Goal: Navigation & Orientation: Understand site structure

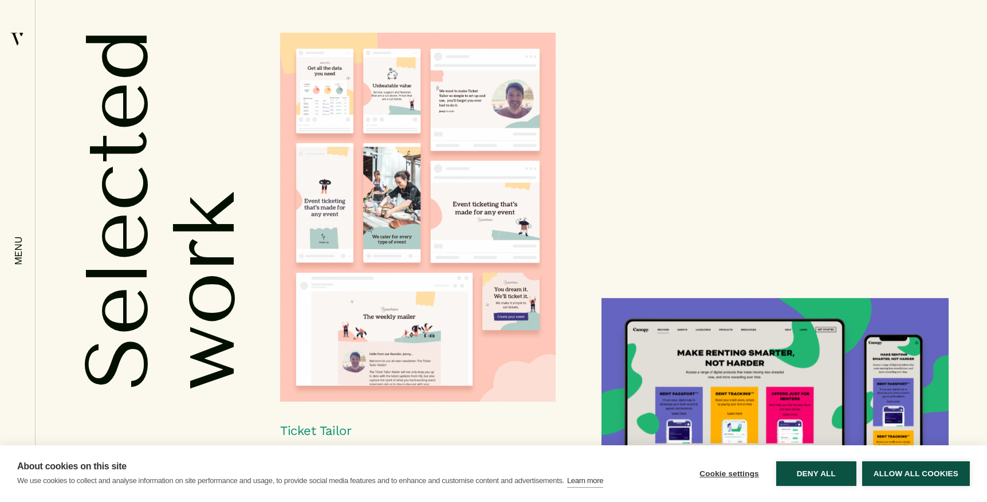
scroll to position [2290, 0]
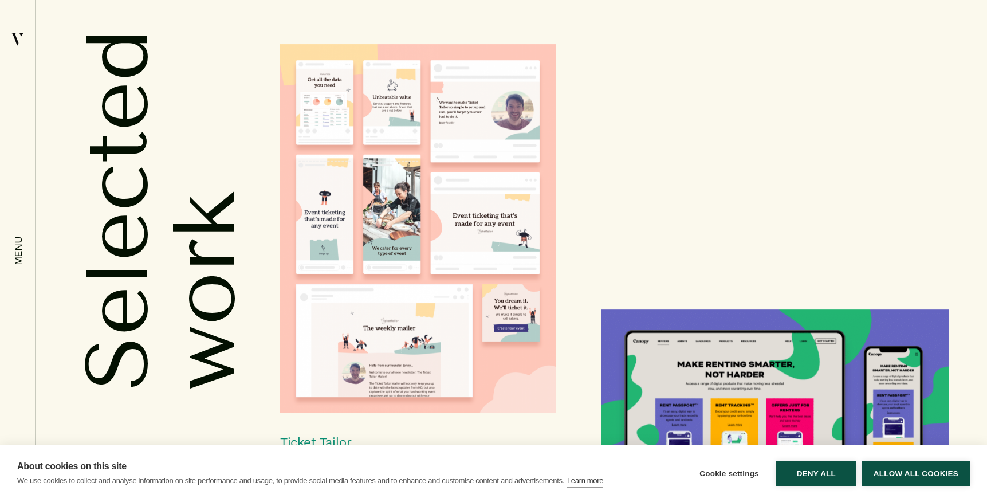
click at [406, 263] on img at bounding box center [417, 228] width 275 height 369
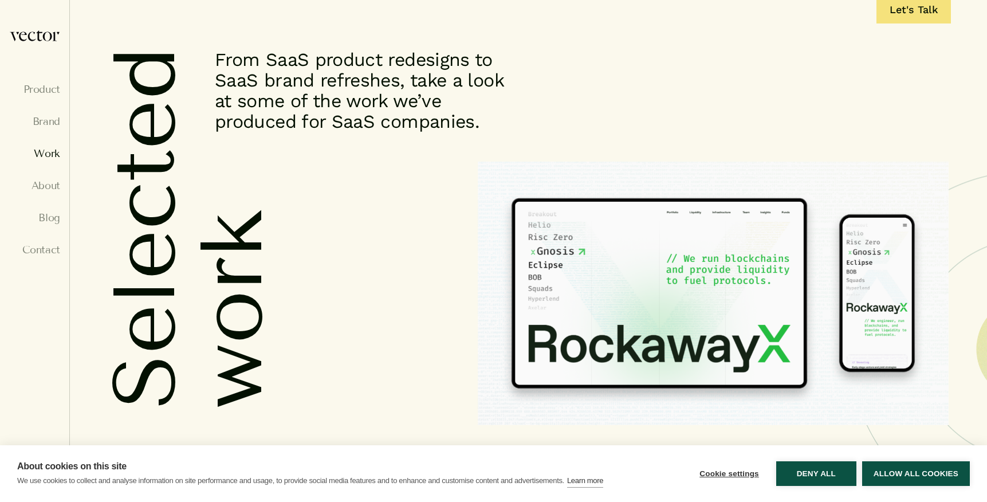
scroll to position [0, 0]
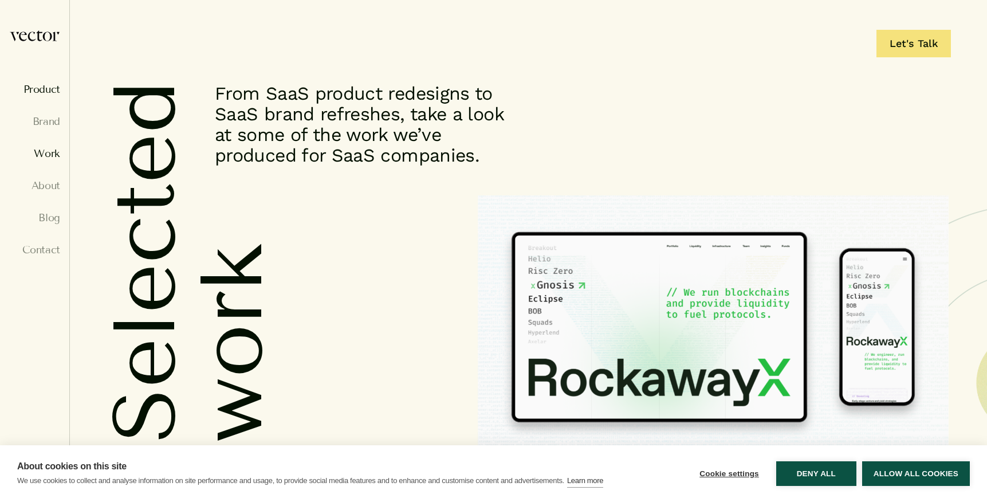
click at [52, 93] on link "Product" at bounding box center [34, 89] width 51 height 11
click at [48, 120] on link "Brand" at bounding box center [34, 121] width 51 height 11
click at [50, 122] on link "Brand" at bounding box center [34, 121] width 51 height 11
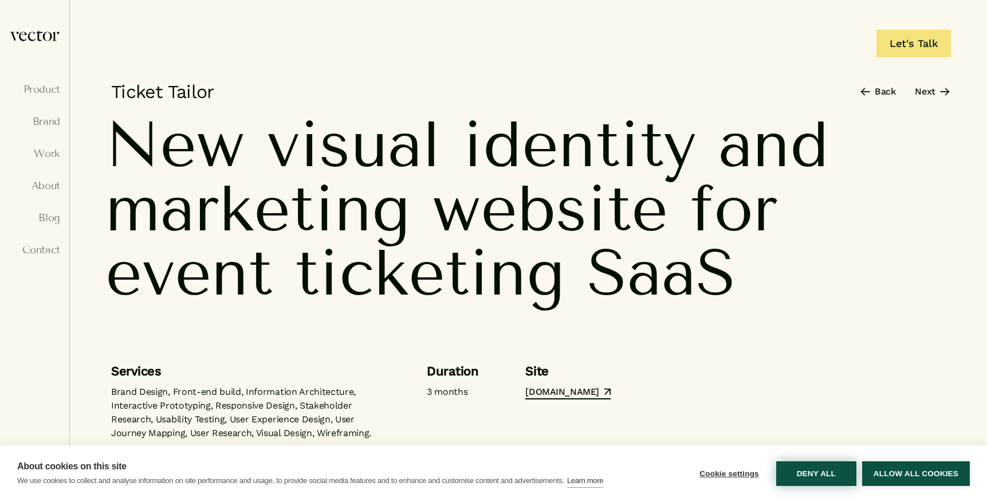
click at [817, 477] on button "Deny all" at bounding box center [816, 473] width 80 height 25
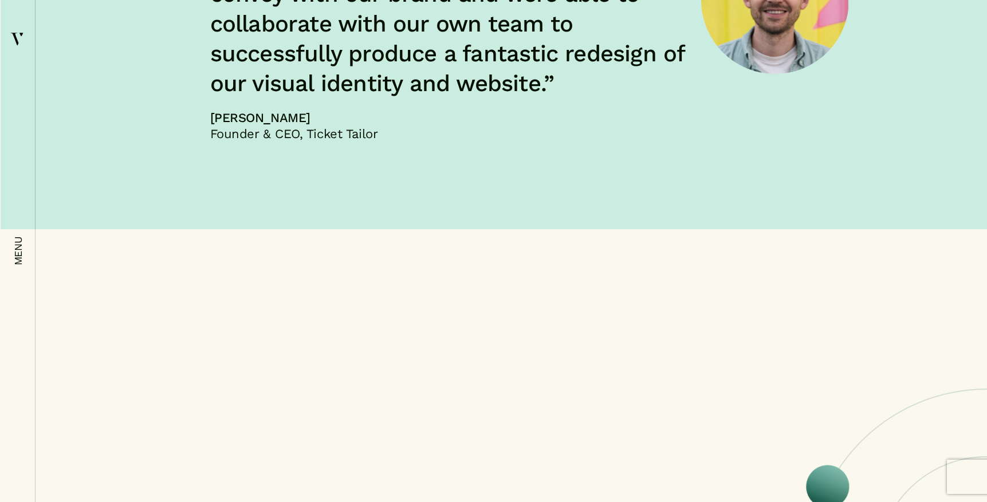
scroll to position [6723, 0]
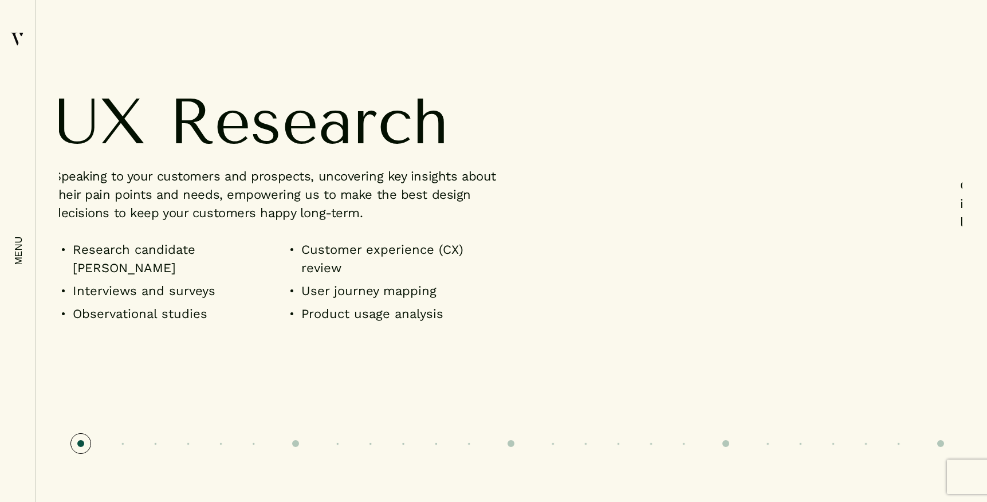
scroll to position [860, 0]
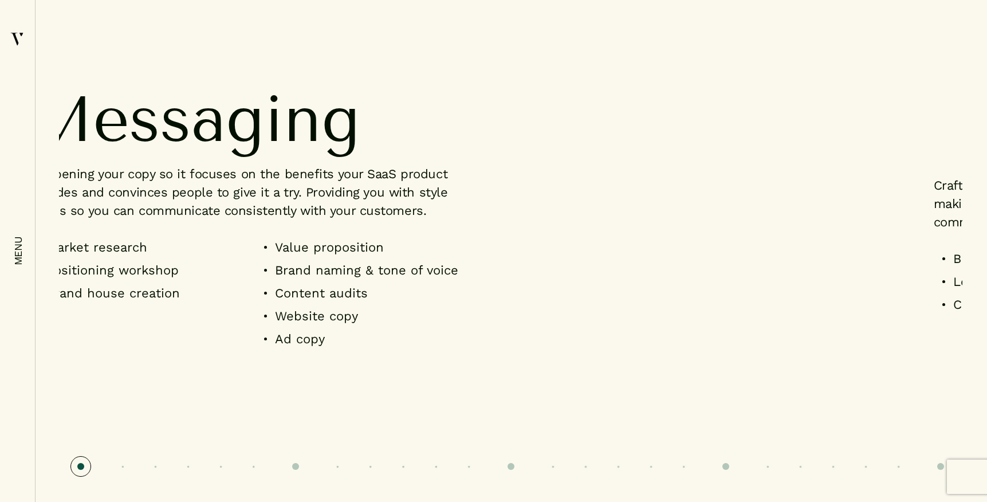
scroll to position [788, 0]
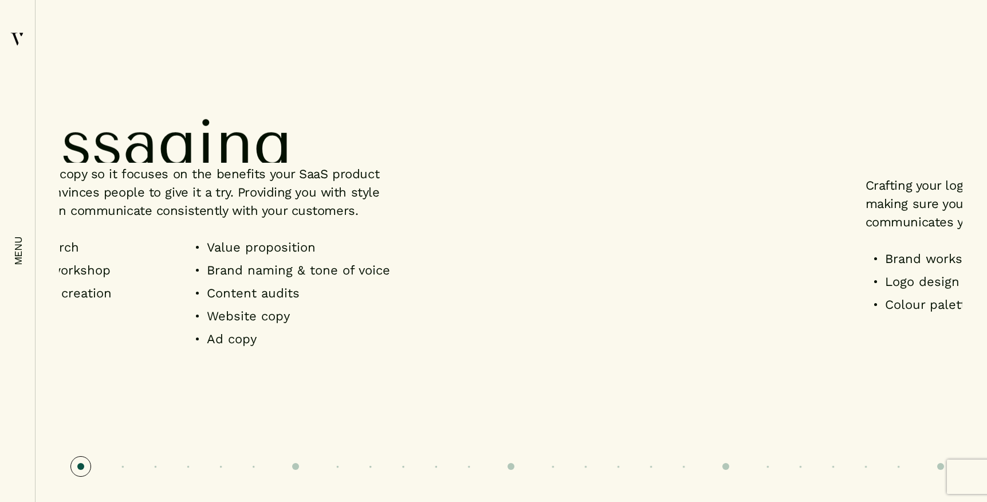
scroll to position [857, 0]
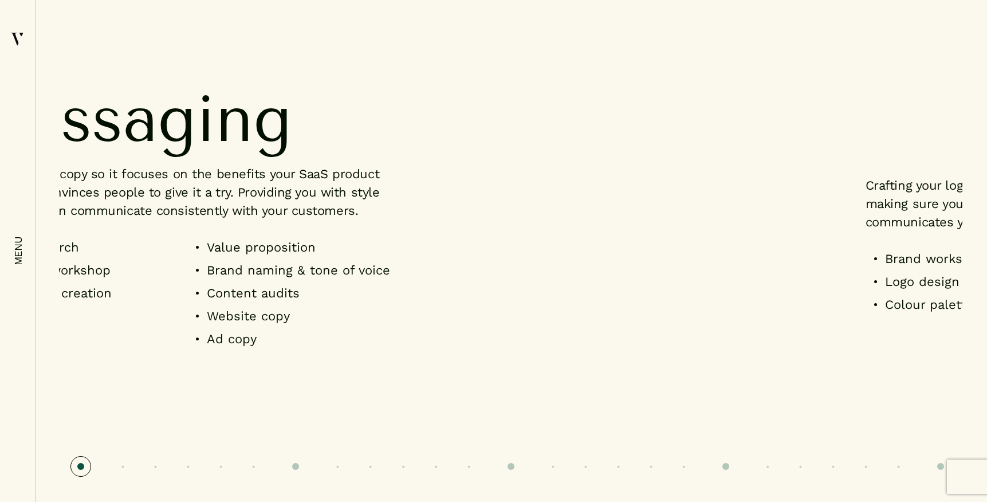
click at [266, 279] on li "Brand naming & tone of voice" at bounding box center [294, 270] width 215 height 18
click at [233, 295] on ul "Value proposition Brand naming & tone of voice Content audits Website copy Ad c…" at bounding box center [294, 295] width 215 height 115
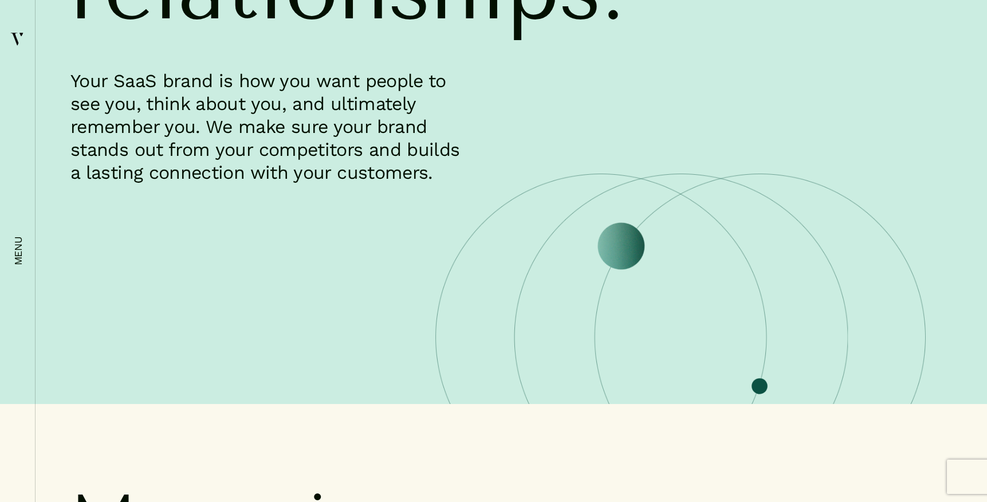
scroll to position [315, 0]
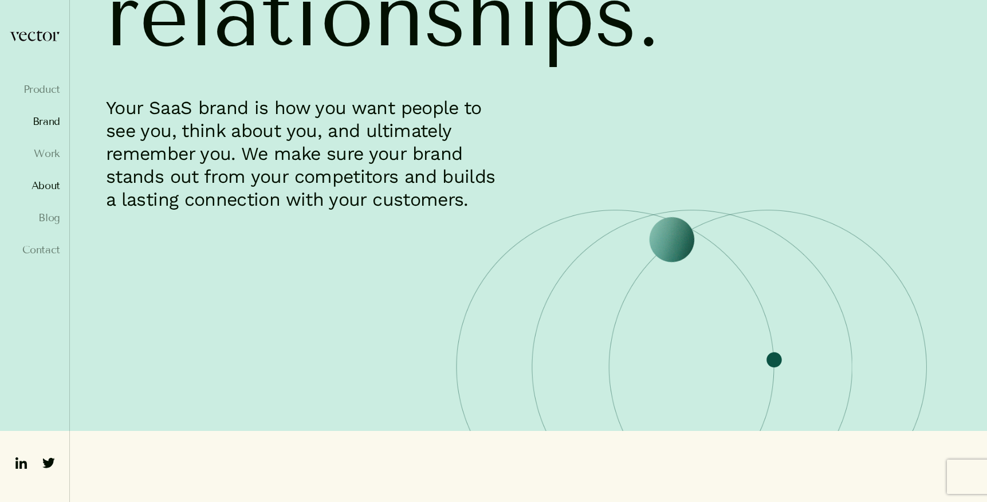
click at [50, 184] on link "About" at bounding box center [34, 185] width 51 height 11
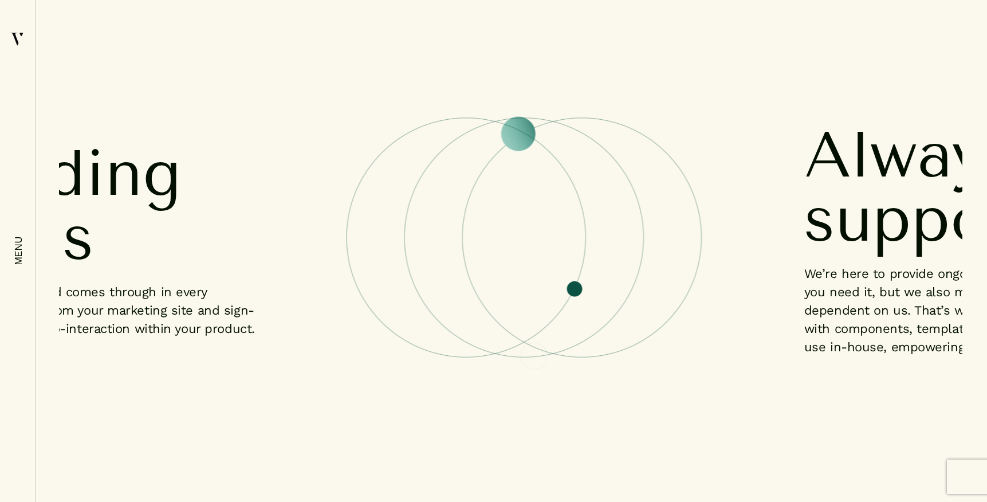
scroll to position [1015, 0]
